Goal: Task Accomplishment & Management: Use online tool/utility

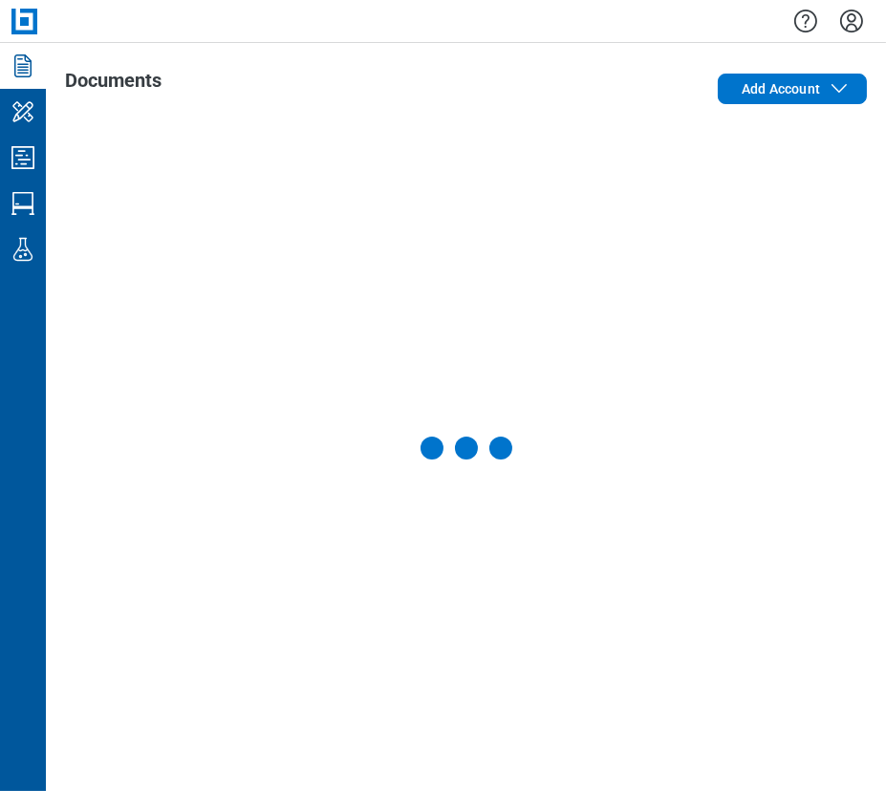
click at [856, 197] on div at bounding box center [466, 447] width 802 height 649
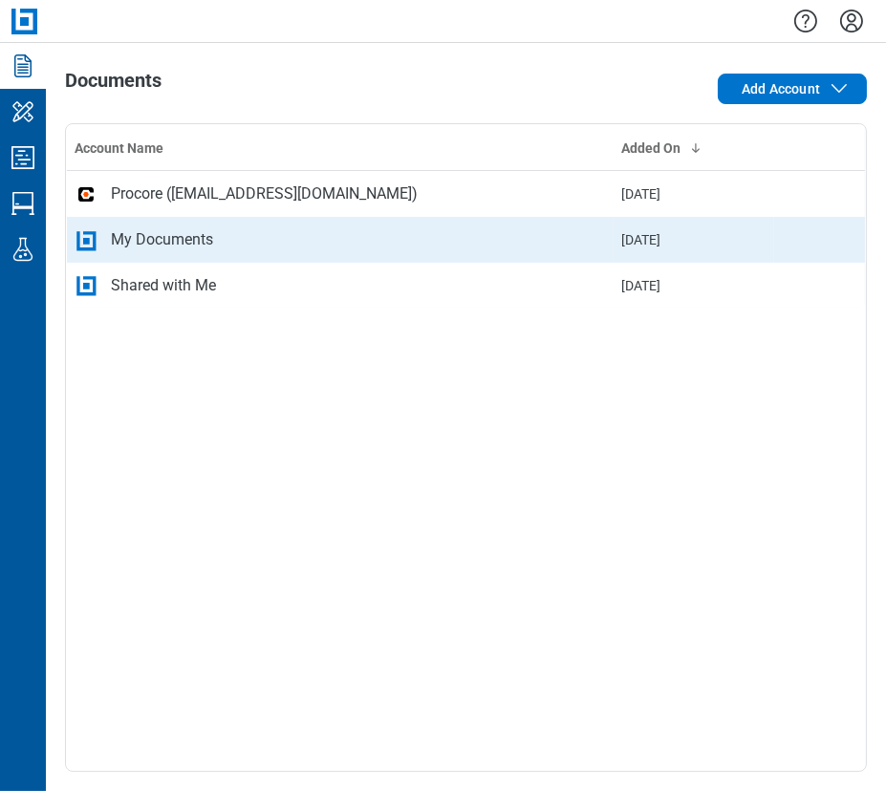
click at [272, 220] on td "My Documents" at bounding box center [340, 240] width 547 height 46
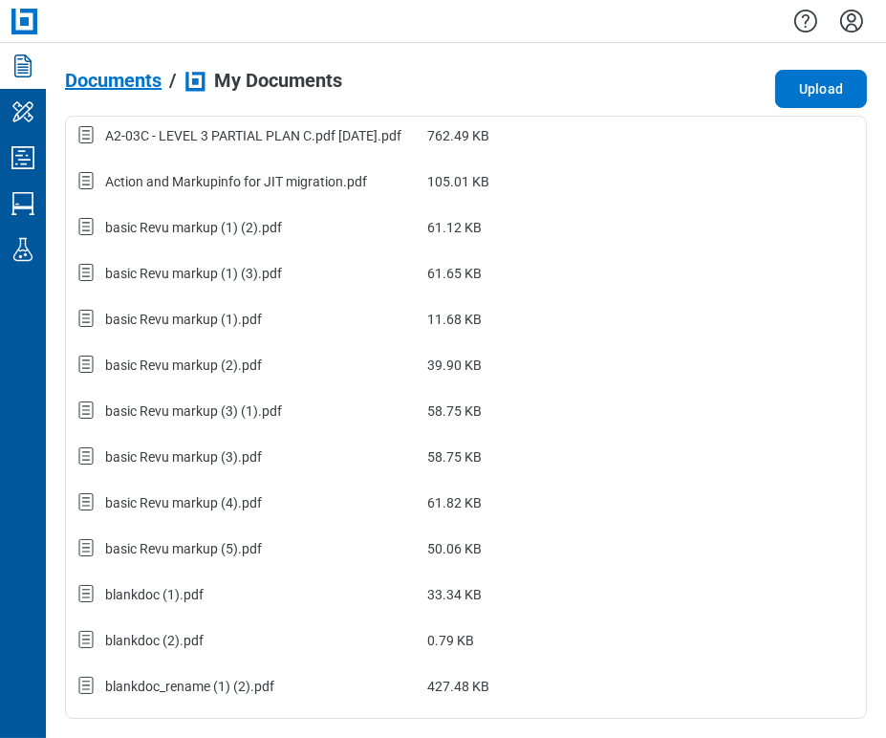
scroll to position [530, 0]
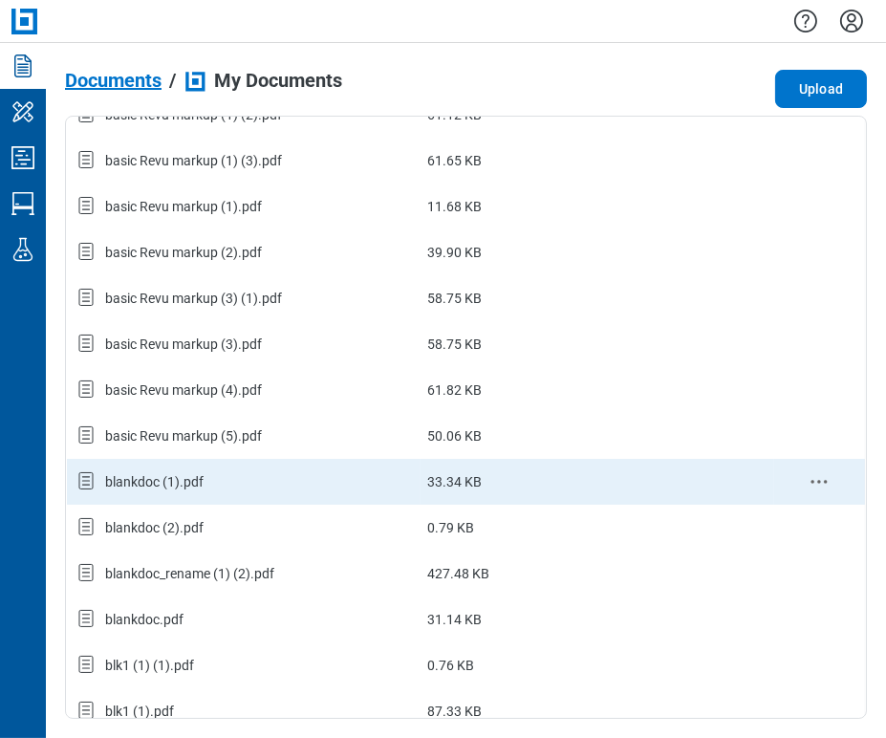
click at [215, 476] on div "blankdoc (1).pdf" at bounding box center [244, 481] width 338 height 25
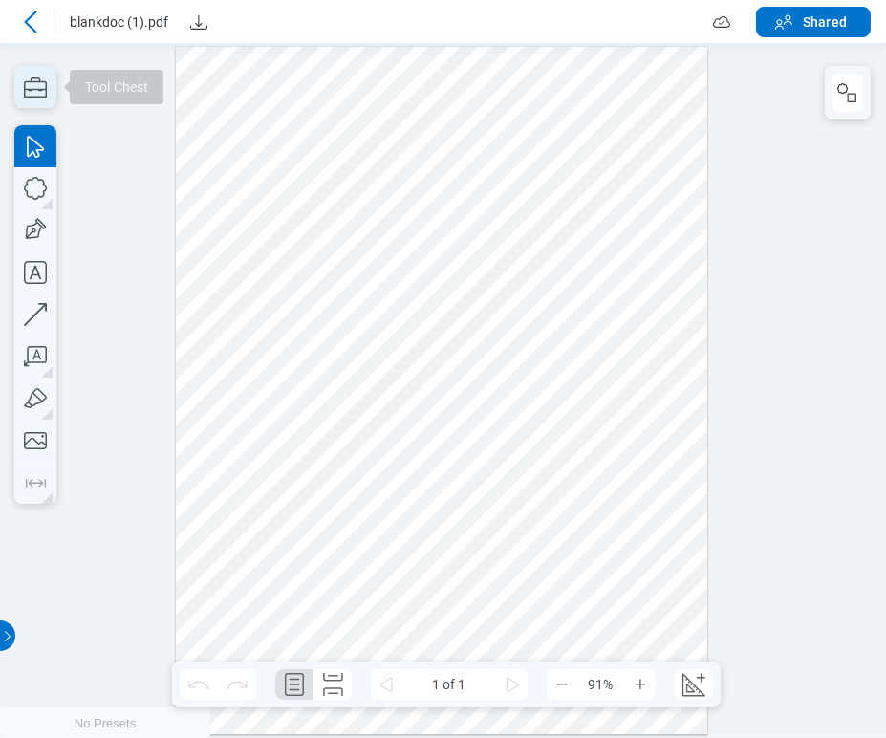
click at [32, 90] on icon "button" at bounding box center [35, 87] width 42 height 42
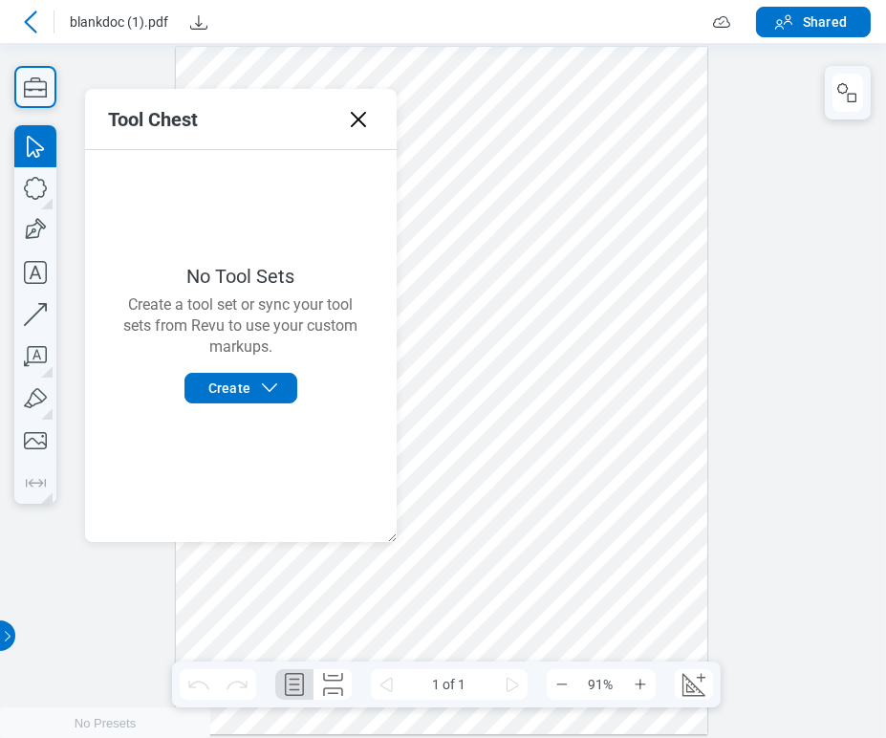
click at [76, 190] on div at bounding box center [443, 390] width 886 height 695
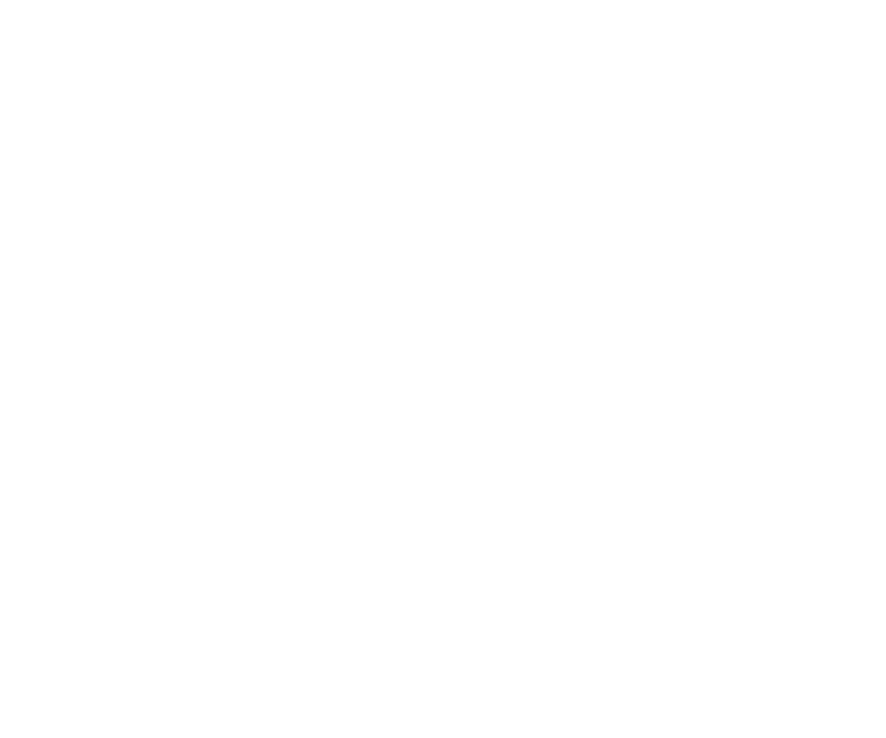
click at [532, 415] on html at bounding box center [443, 369] width 886 height 738
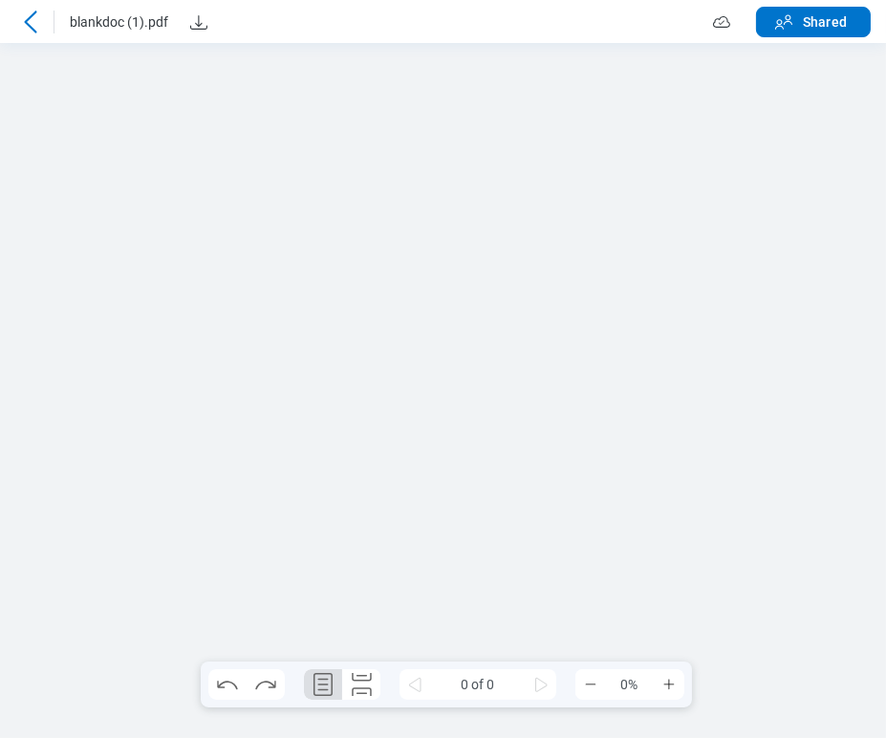
click at [57, 209] on div at bounding box center [443, 390] width 886 height 695
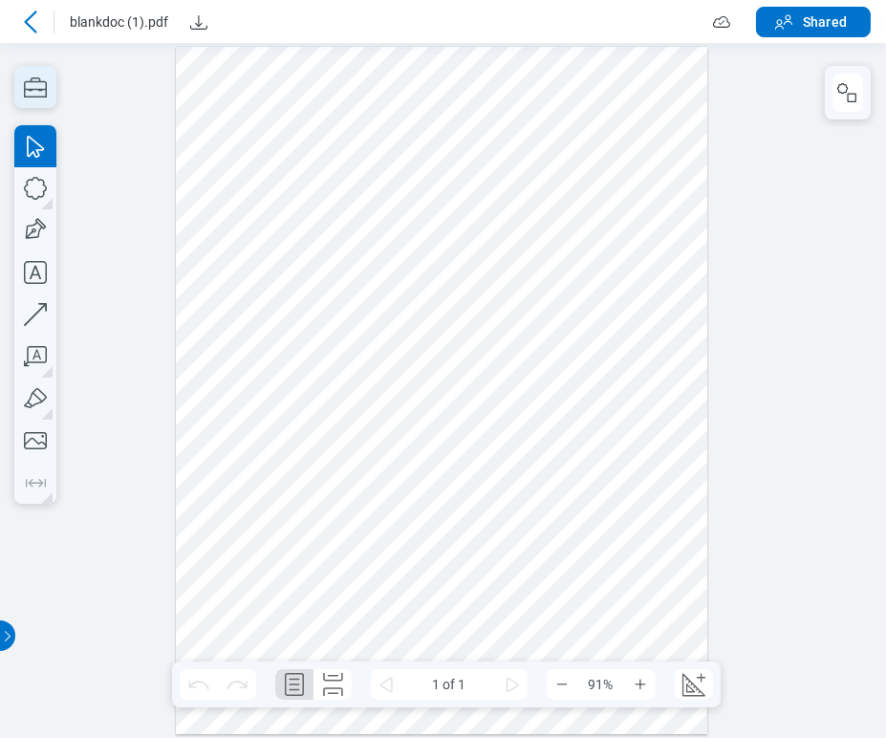
click at [53, 83] on icon "button" at bounding box center [35, 87] width 42 height 42
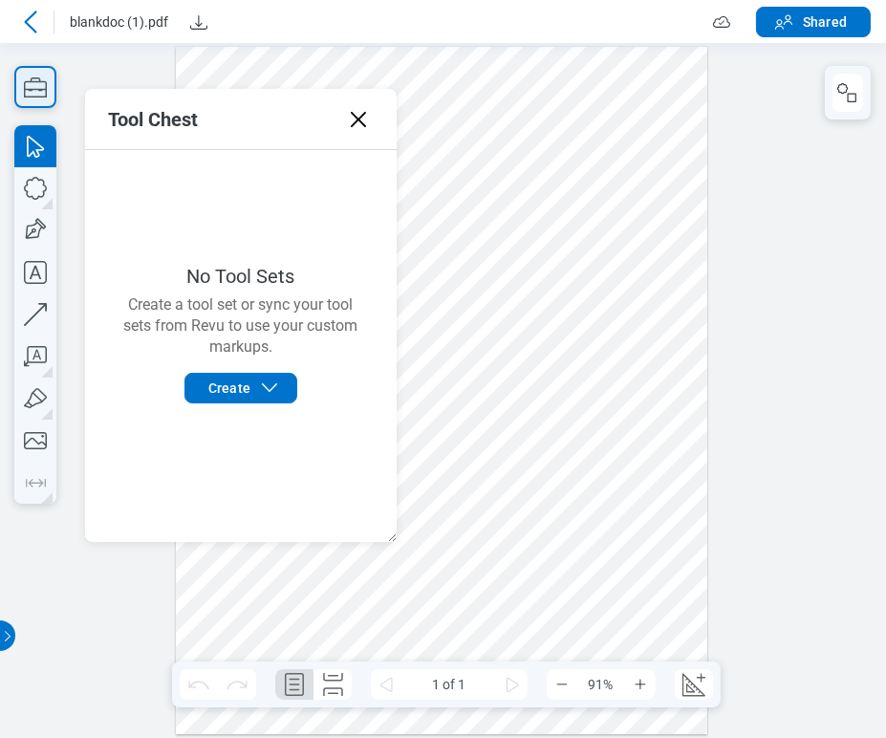
click at [31, 88] on icon "button" at bounding box center [35, 87] width 42 height 42
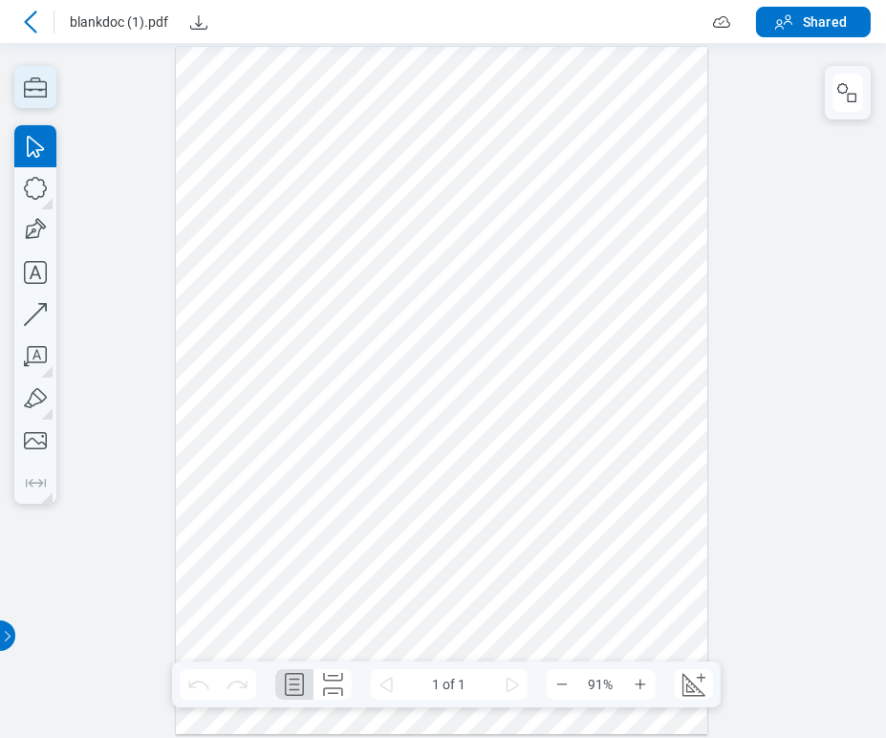
click at [31, 88] on icon "button" at bounding box center [35, 87] width 42 height 42
click at [37, 90] on icon "button" at bounding box center [35, 87] width 23 height 20
click at [46, 89] on icon "button" at bounding box center [35, 87] width 23 height 20
click at [36, 87] on icon "button" at bounding box center [35, 87] width 42 height 42
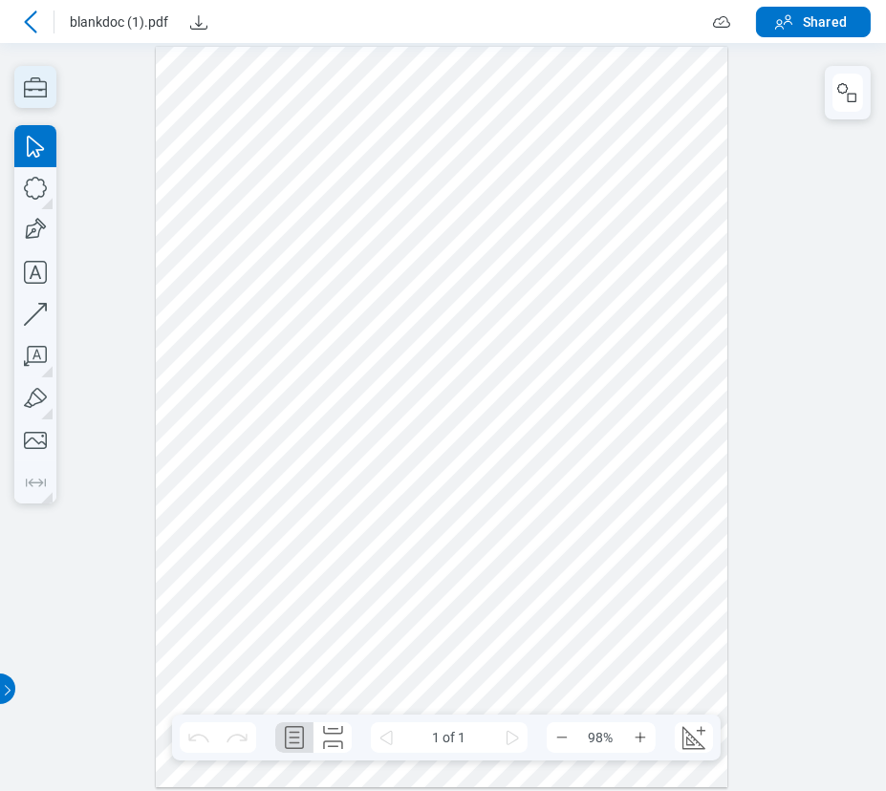
click at [24, 91] on icon "button" at bounding box center [35, 87] width 23 height 20
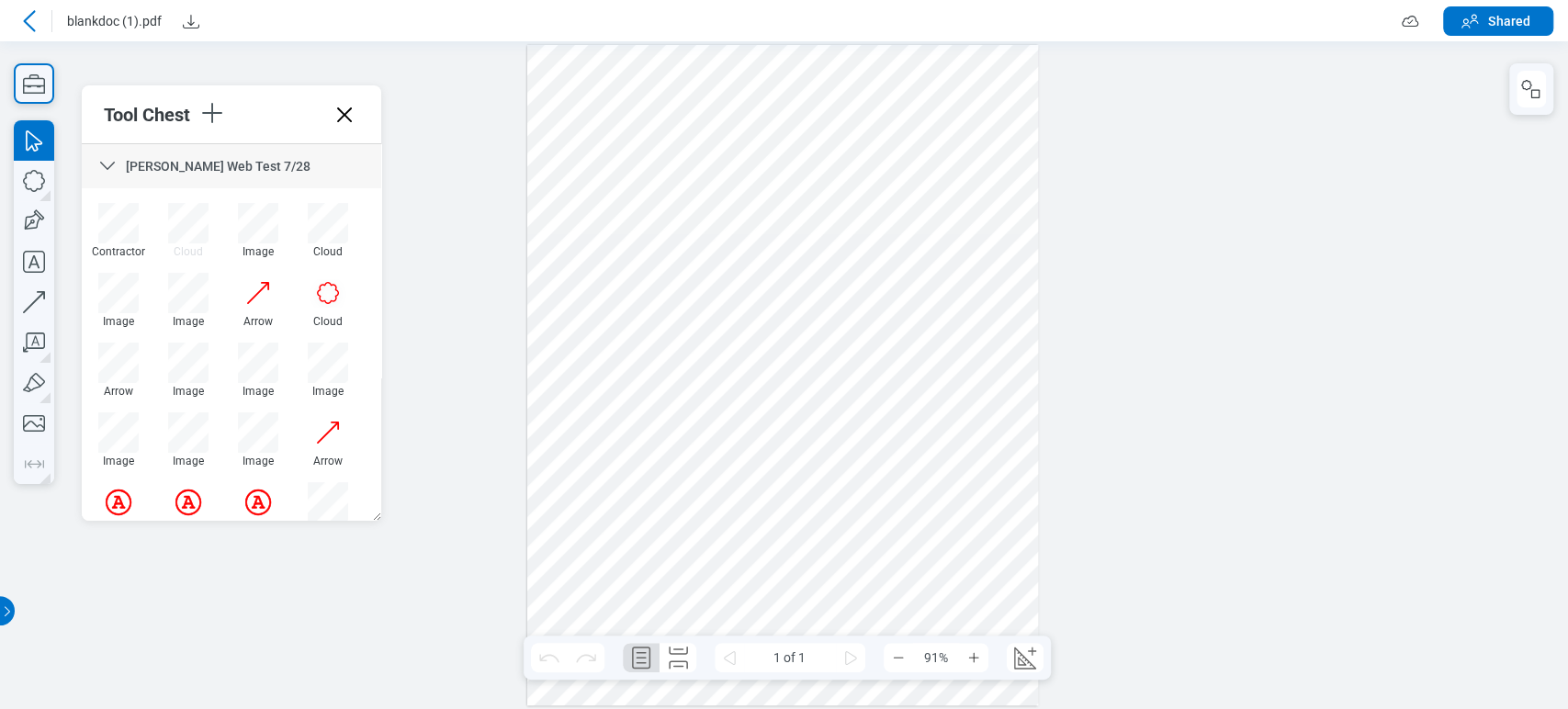
click at [29, 11] on icon at bounding box center [29, 21] width 22 height 22
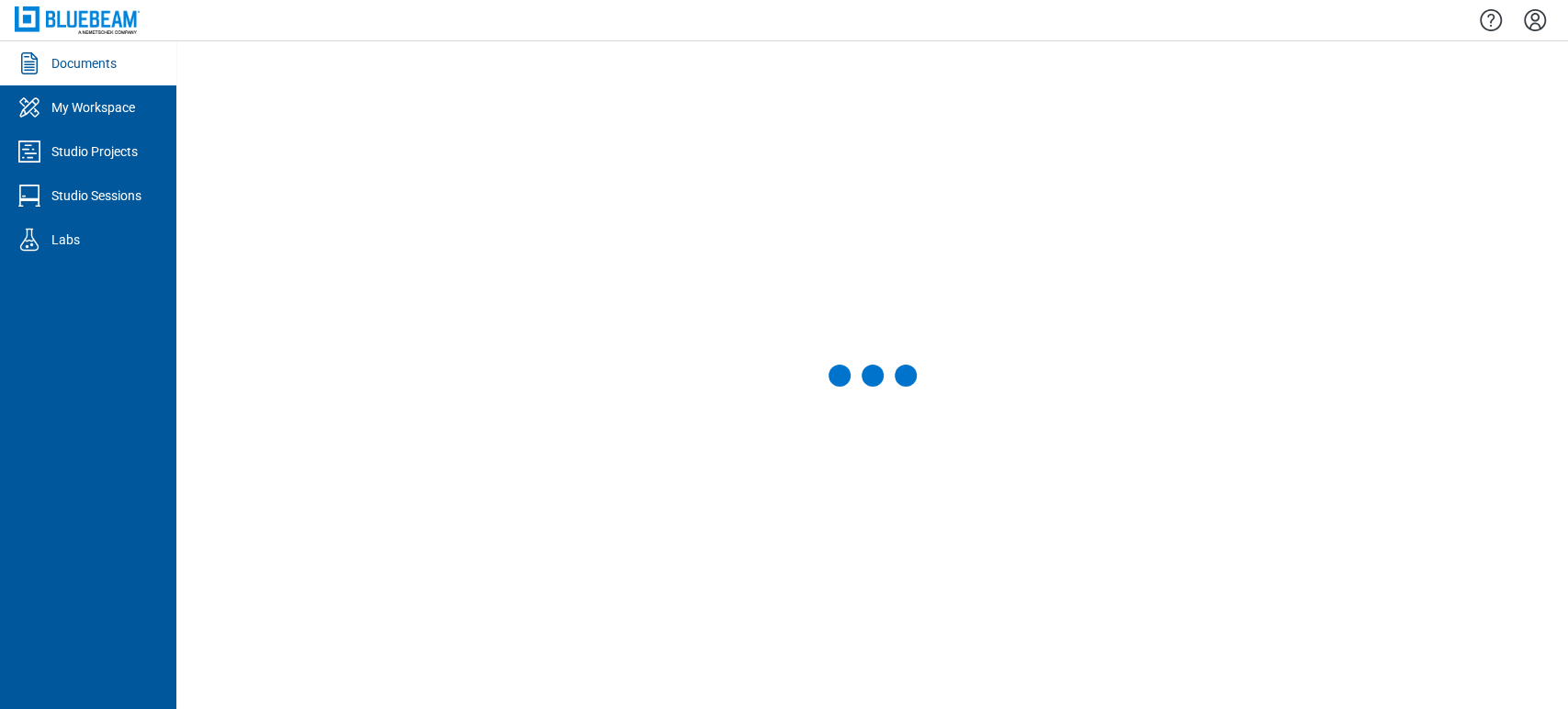
click at [851, 24] on icon "Settings" at bounding box center [1534, 20] width 22 height 22
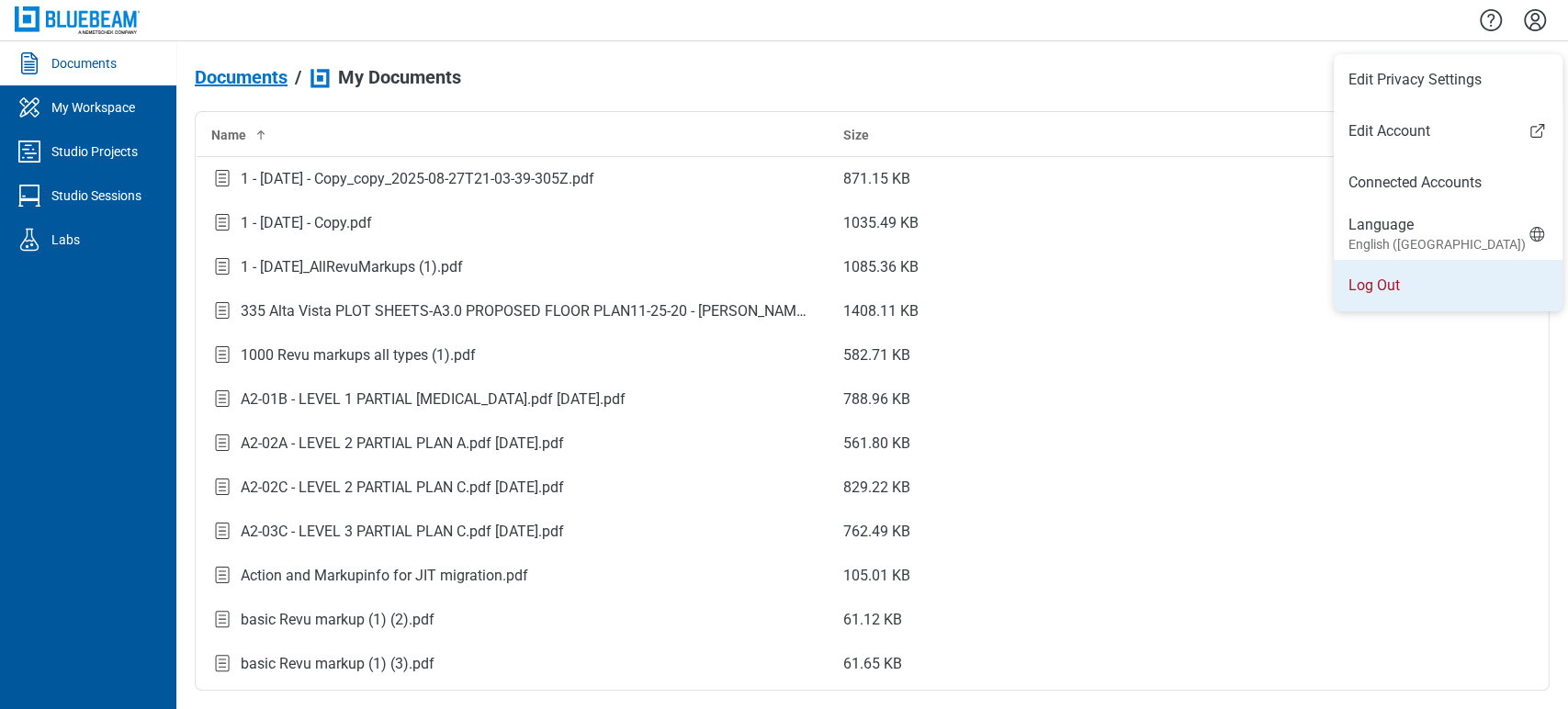
click at [851, 280] on li "Log Out" at bounding box center [1448, 284] width 229 height 51
